Goal: Task Accomplishment & Management: Use online tool/utility

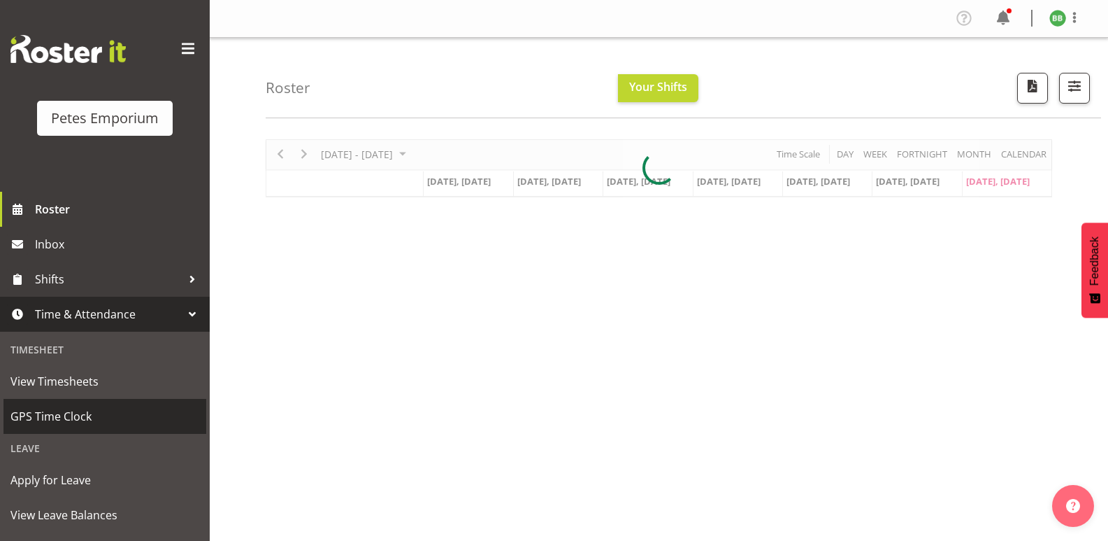
click at [98, 422] on span "GPS Time Clock" at bounding box center [104, 416] width 189 height 21
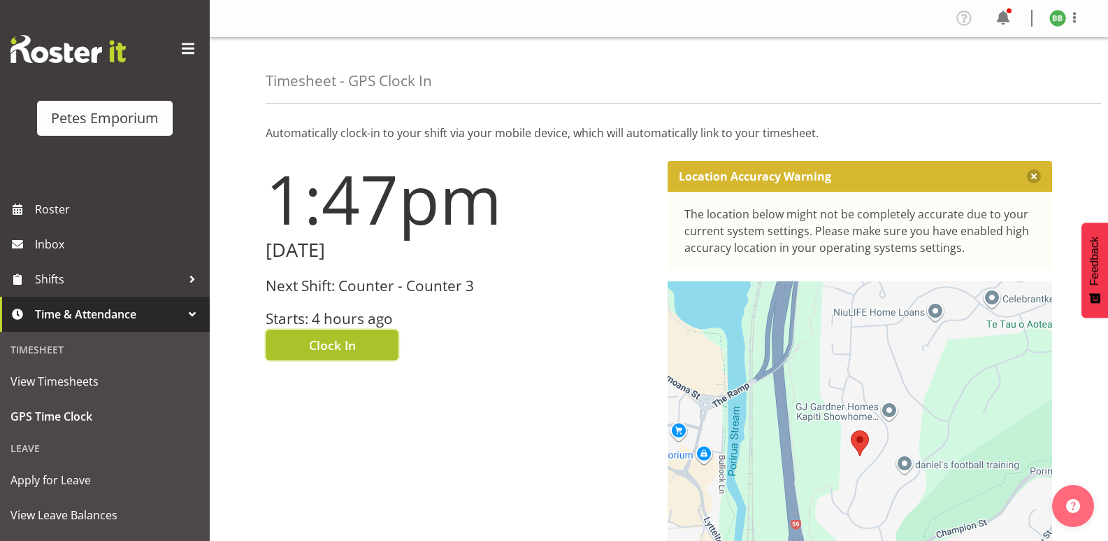
click at [327, 349] on span "Clock In" at bounding box center [332, 345] width 47 height 18
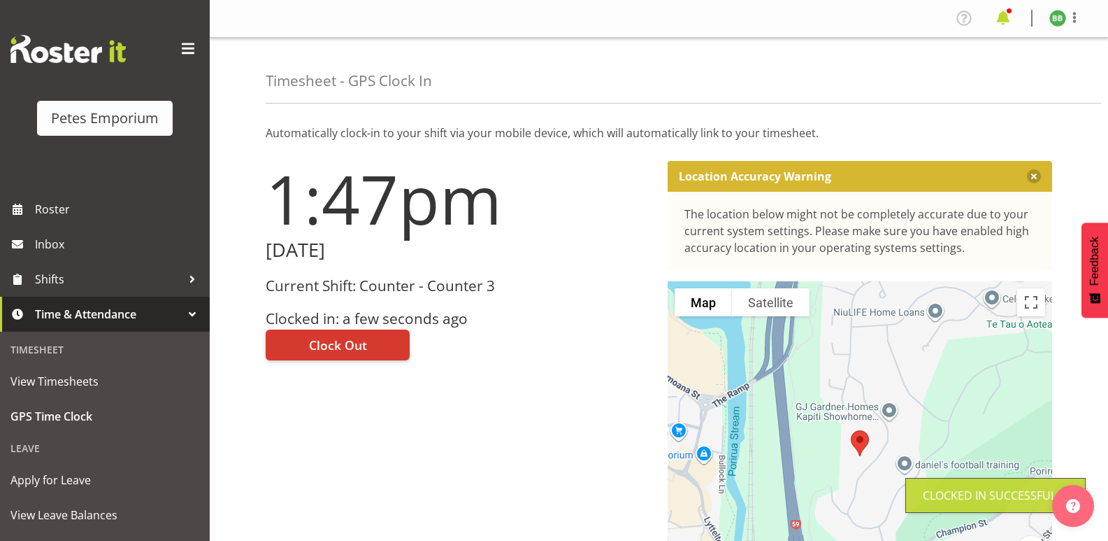
click at [994, 17] on span at bounding box center [1003, 18] width 22 height 22
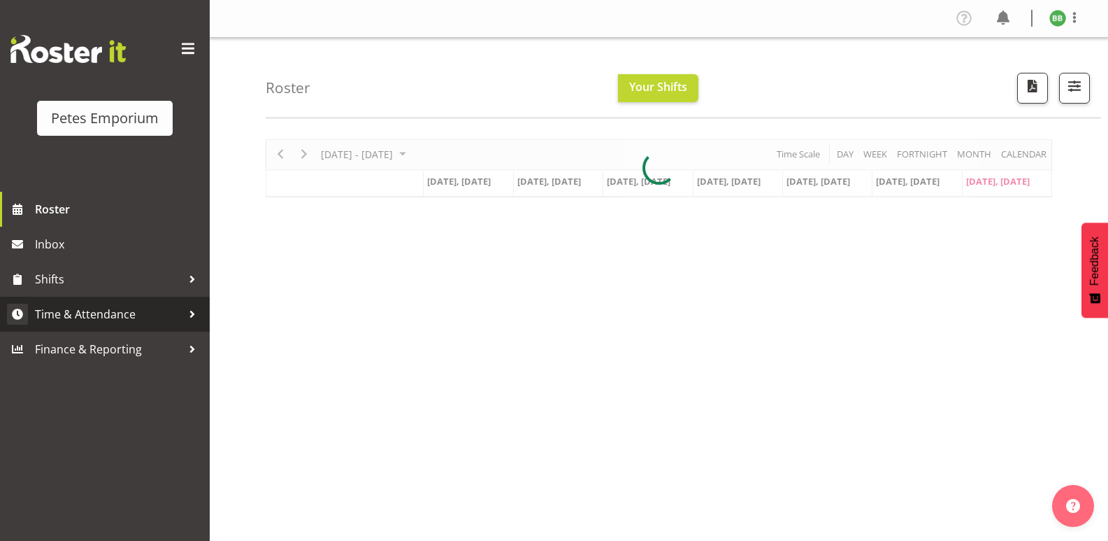
click at [139, 308] on span "Time & Attendance" at bounding box center [108, 313] width 147 height 21
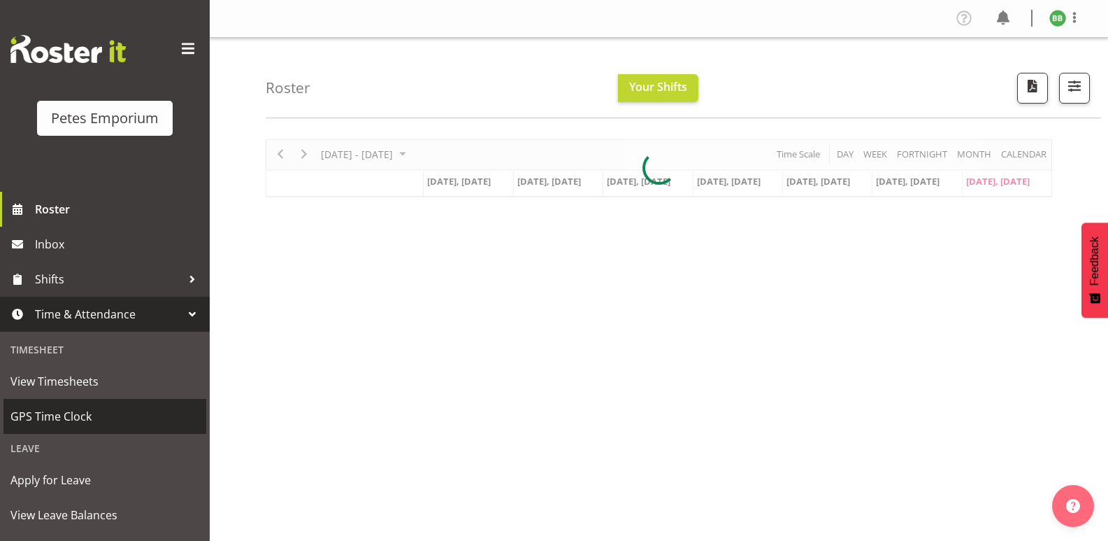
click at [100, 417] on span "GPS Time Clock" at bounding box center [104, 416] width 189 height 21
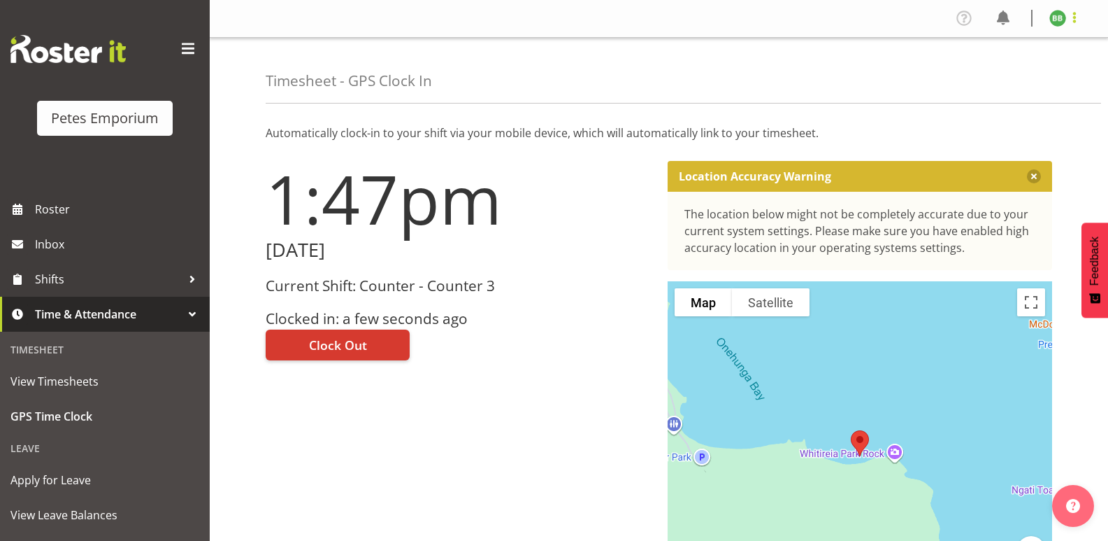
click at [1071, 17] on span at bounding box center [1074, 17] width 17 height 17
click at [1001, 71] on link "Log Out" at bounding box center [1016, 73] width 134 height 25
